Goal: Information Seeking & Learning: Learn about a topic

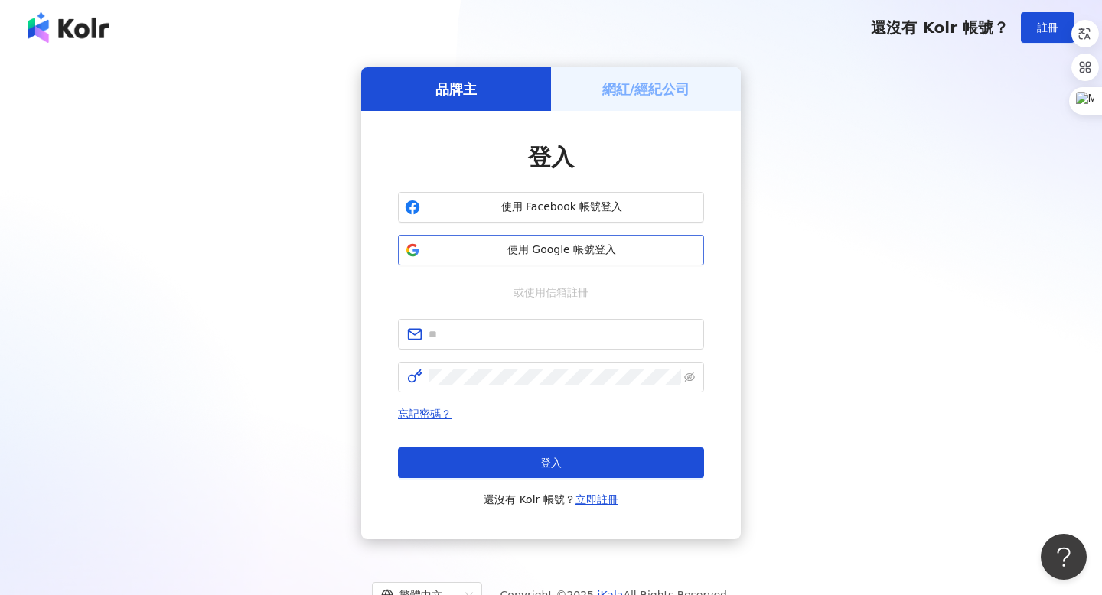
click at [513, 248] on span "使用 Google 帳號登入" at bounding box center [561, 250] width 271 height 15
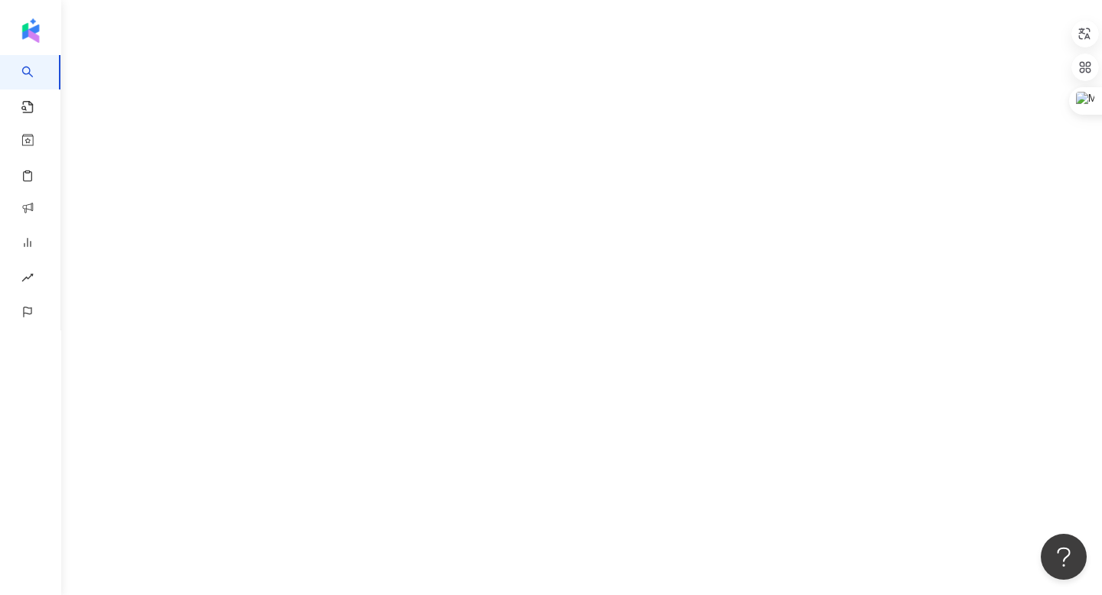
scroll to position [22, 0]
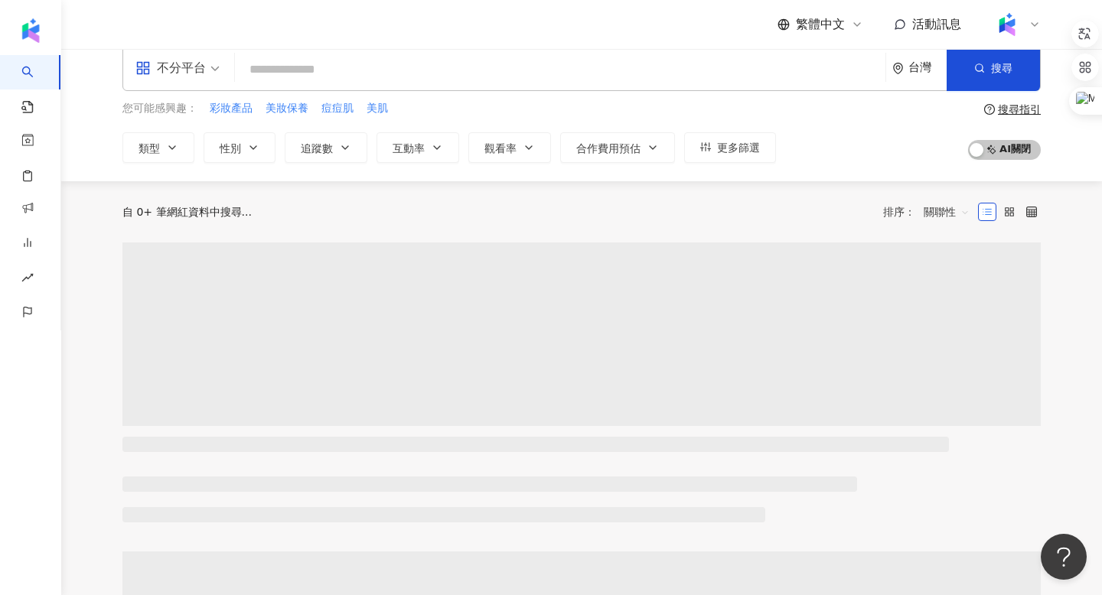
click at [629, 26] on icon at bounding box center [1034, 24] width 6 height 3
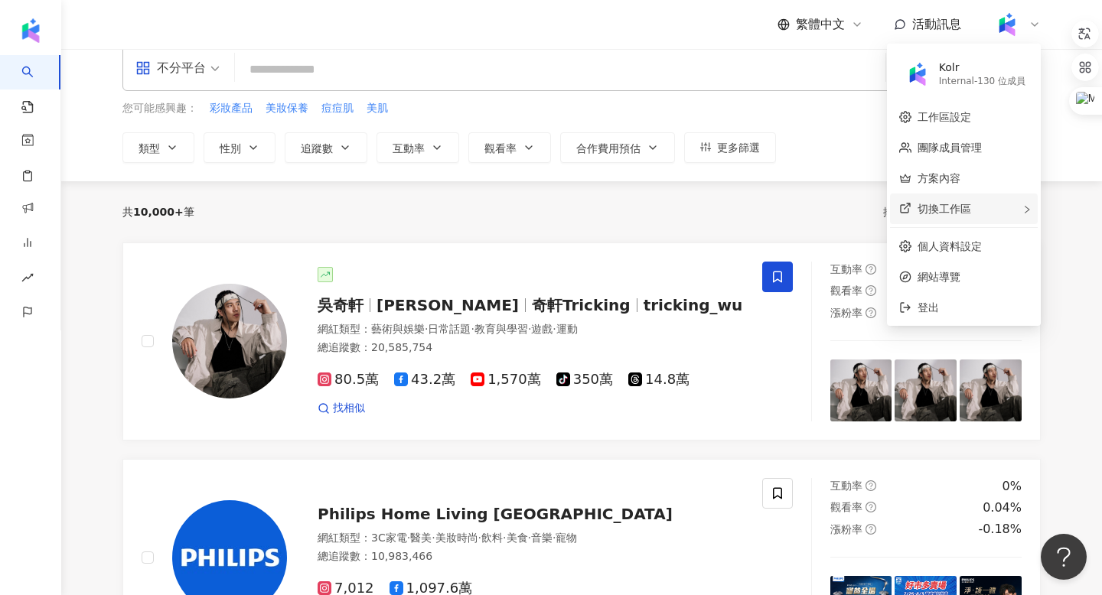
click at [629, 204] on span "切換工作區" at bounding box center [944, 209] width 54 height 12
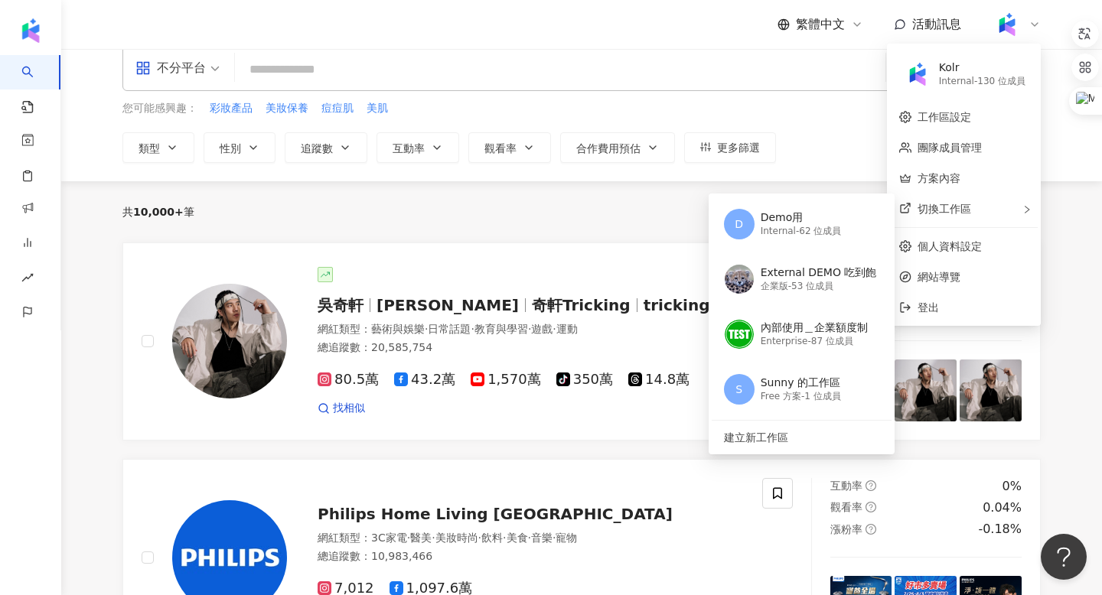
click at [627, 205] on div "共 10,000+ 筆 排序： 關聯性" at bounding box center [581, 212] width 918 height 24
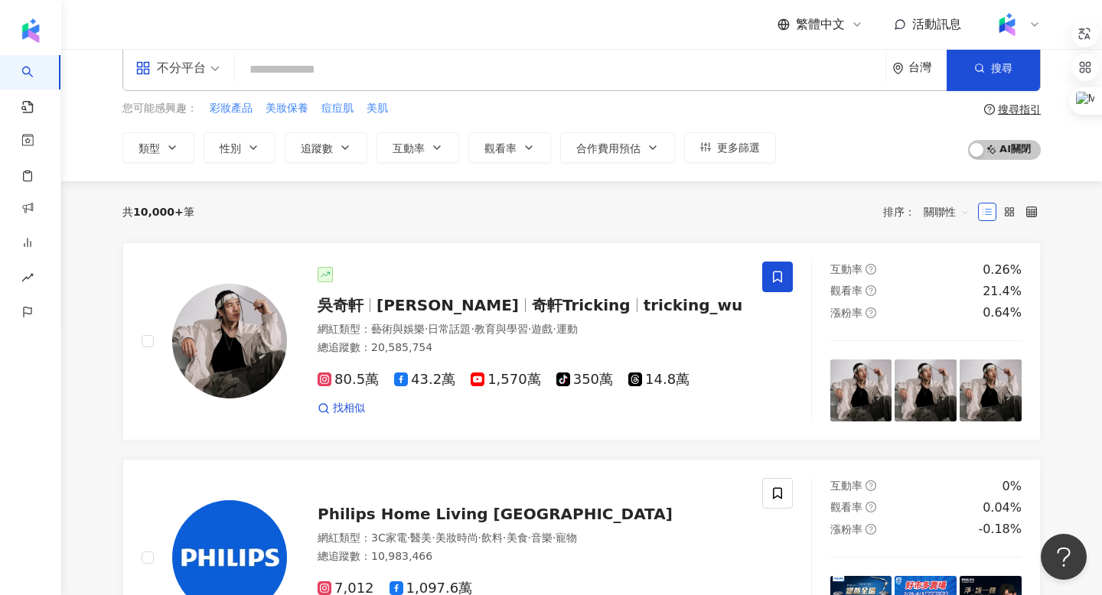
click at [420, 64] on input "search" at bounding box center [560, 69] width 638 height 29
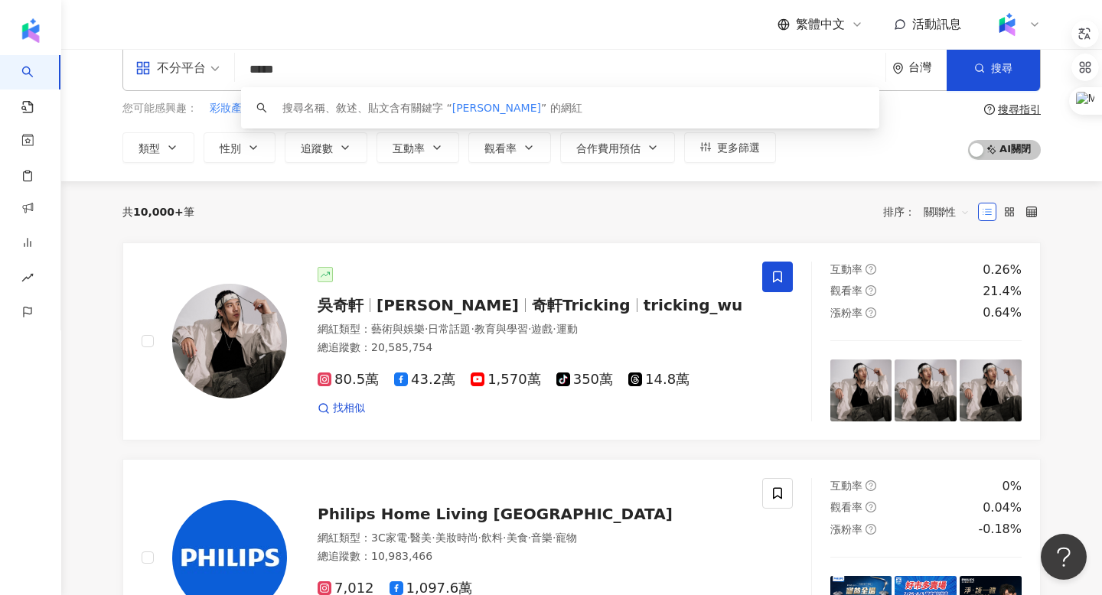
type input "***"
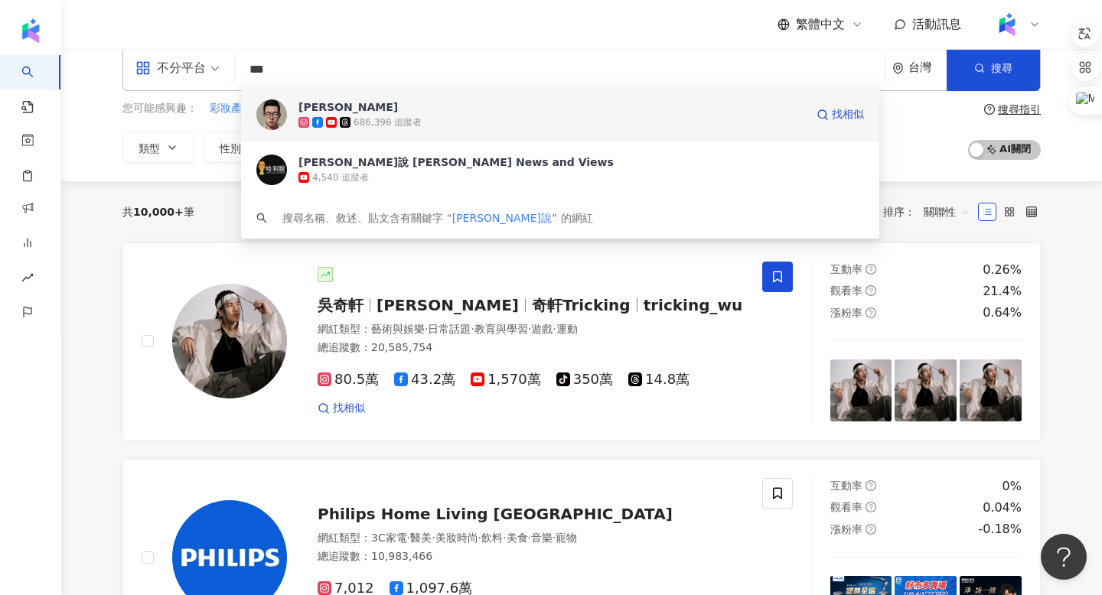
click at [331, 122] on rect at bounding box center [331, 122] width 9 height 6
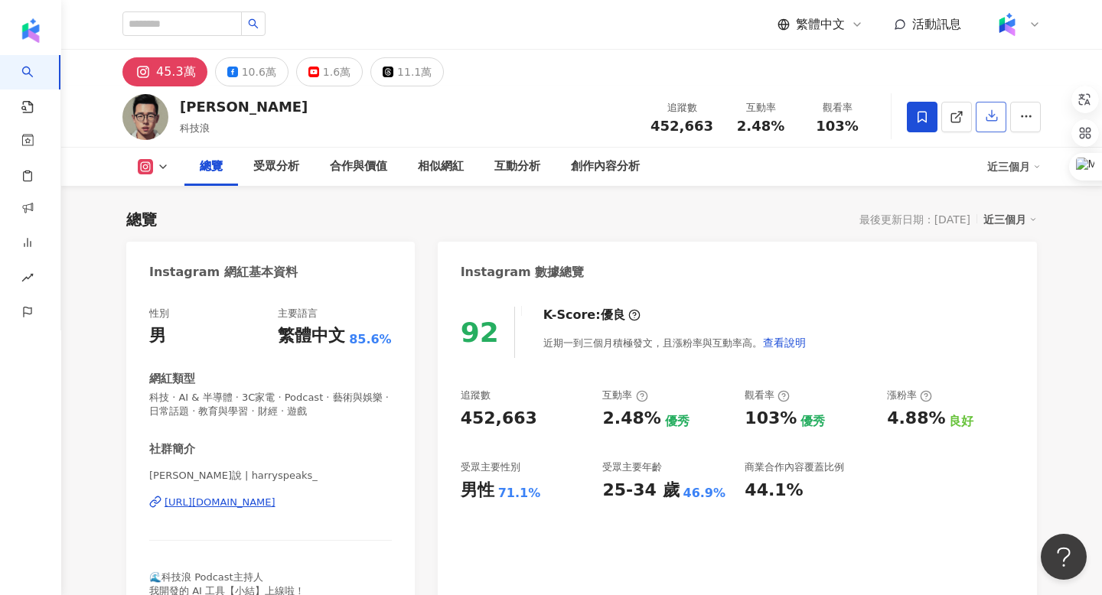
click at [987, 122] on icon "button" at bounding box center [992, 116] width 14 height 14
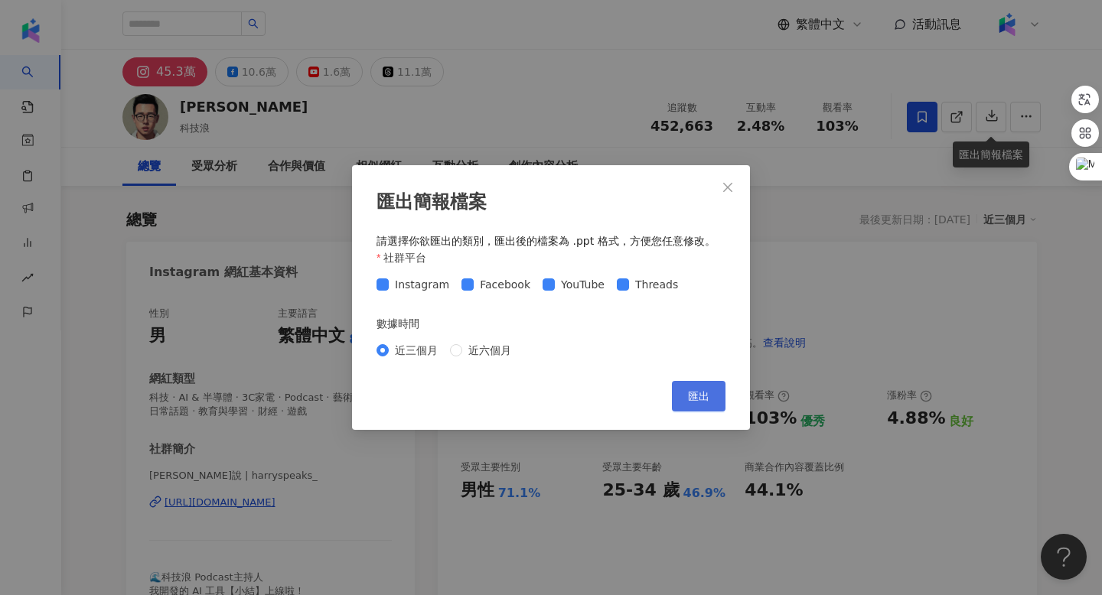
click at [689, 402] on span "匯出" at bounding box center [698, 396] width 21 height 12
